Goal: Download file/media

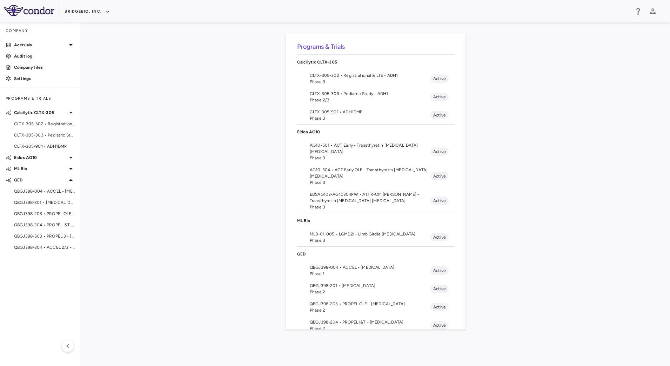
click at [334, 110] on span "CLTX-305-901 • ADH1DMP" at bounding box center [370, 112] width 121 height 6
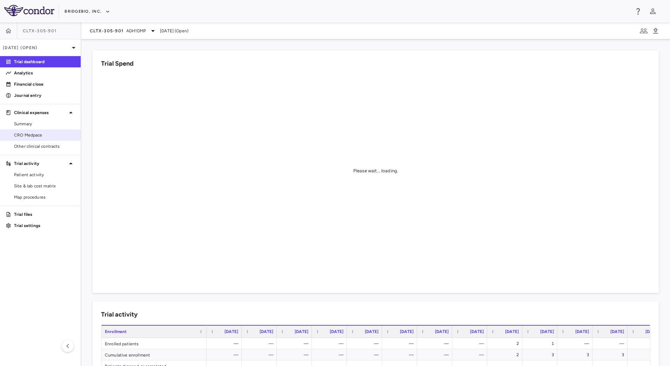
click at [34, 135] on span "CRO Medpace" at bounding box center [44, 135] width 61 height 6
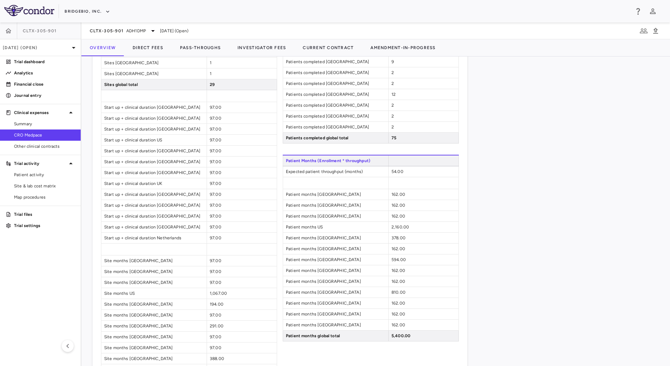
scroll to position [696, 0]
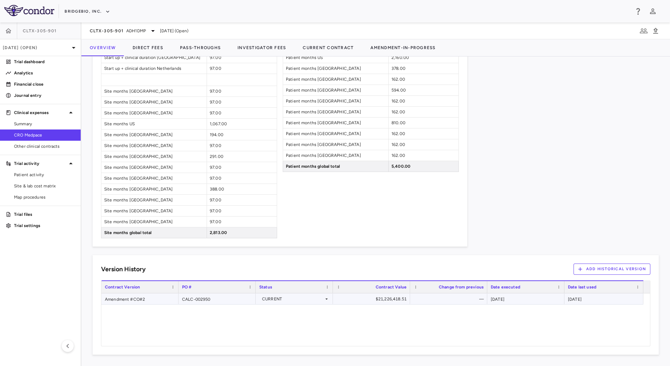
click at [155, 302] on div "Amendment #CO#2" at bounding box center [139, 298] width 77 height 11
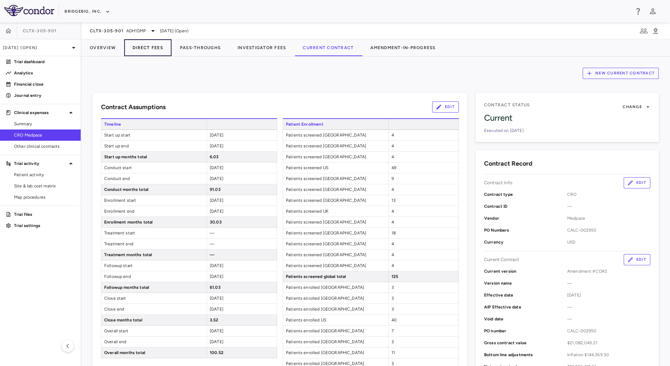
click at [151, 51] on button "Direct Fees" at bounding box center [147, 47] width 47 height 17
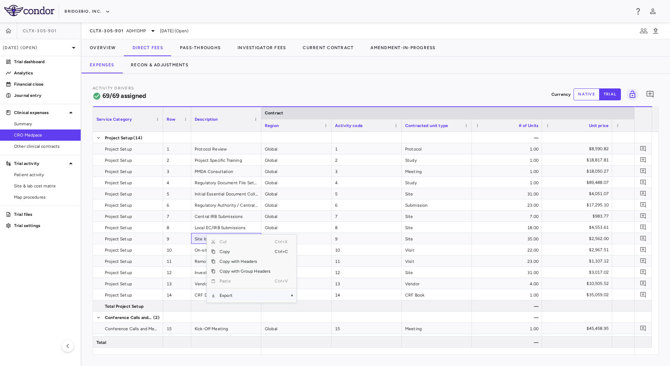
click at [252, 296] on span "Export" at bounding box center [245, 296] width 59 height 10
click at [316, 298] on span "CSV Export" at bounding box center [320, 298] width 33 height 10
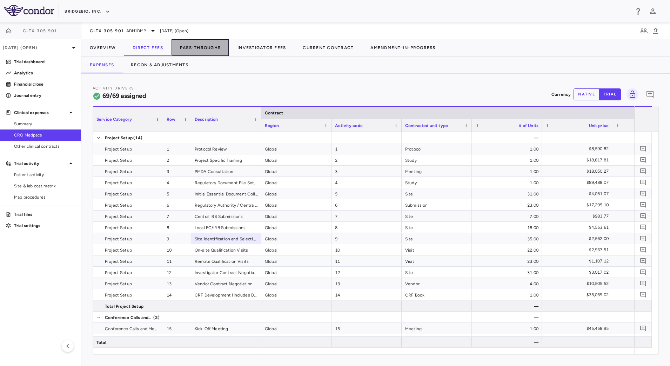
click at [200, 46] on button "Pass-Throughs" at bounding box center [201, 47] width 58 height 17
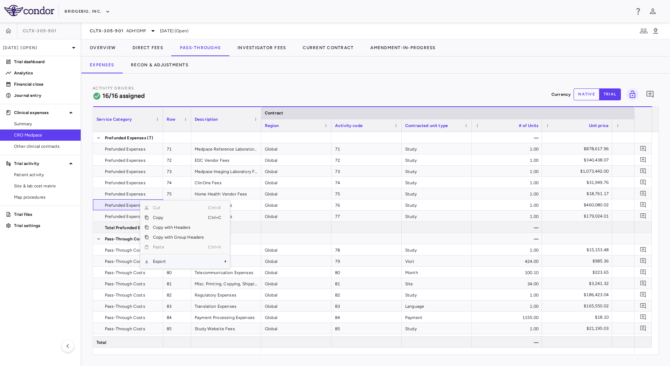
click at [164, 258] on span "Export" at bounding box center [178, 262] width 59 height 10
click at [248, 263] on span "CSV Export" at bounding box center [253, 264] width 33 height 10
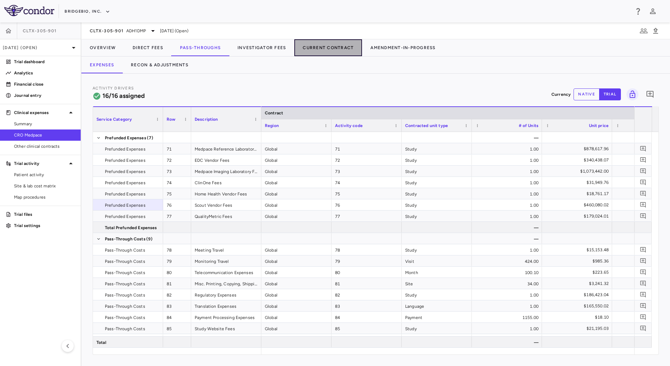
click at [322, 44] on button "Current Contract" at bounding box center [328, 47] width 68 height 17
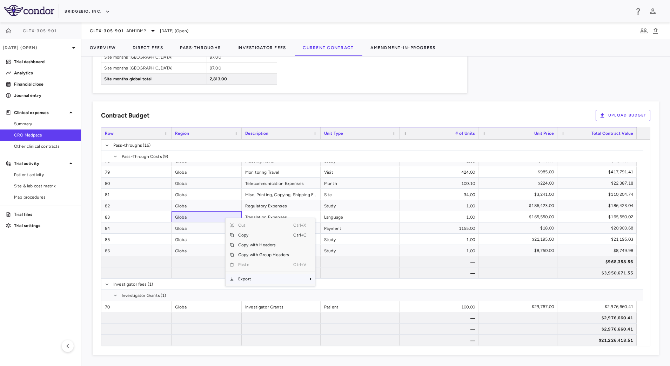
click at [262, 278] on span "Export" at bounding box center [263, 279] width 59 height 10
click at [341, 279] on span "CSV Export" at bounding box center [338, 282] width 33 height 10
